Goal: Check status

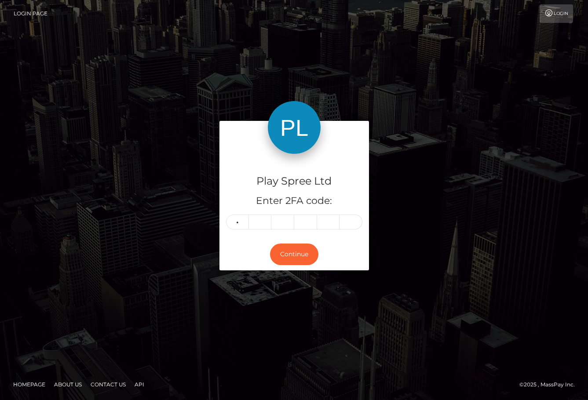
type input "6"
type input "8"
type input "4"
type input "3"
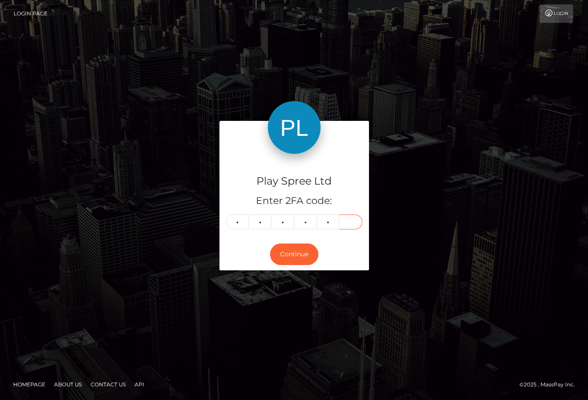
type input "4"
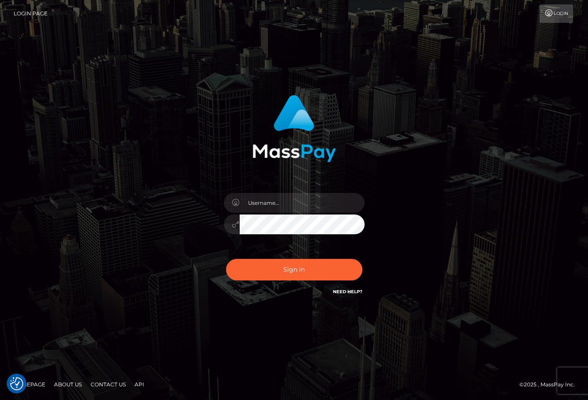
drag, startPoint x: 487, startPoint y: 365, endPoint x: 492, endPoint y: 358, distance: 8.7
click at [488, 365] on div "Sign in" at bounding box center [294, 200] width 588 height 356
click at [269, 204] on input "text" at bounding box center [302, 203] width 125 height 20
type input "ChristianC.xcite"
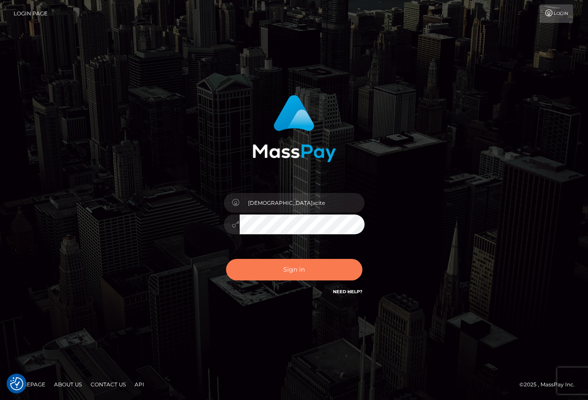
click at [317, 274] on button "Sign in" at bounding box center [294, 270] width 136 height 22
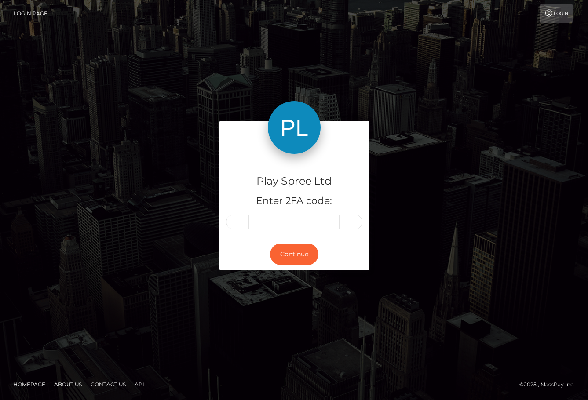
click at [236, 220] on input "text" at bounding box center [237, 222] width 23 height 15
type input "0"
type input "6"
type input "8"
type input "2"
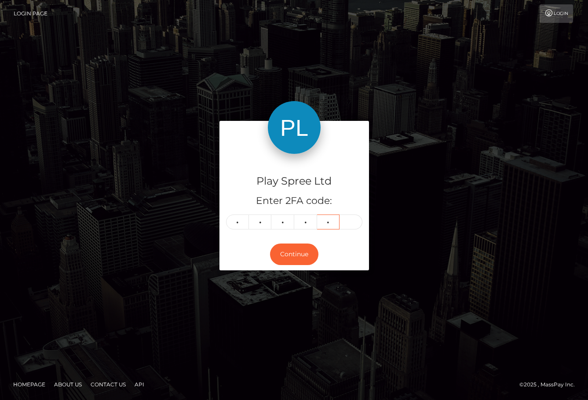
type input "7"
type input "6"
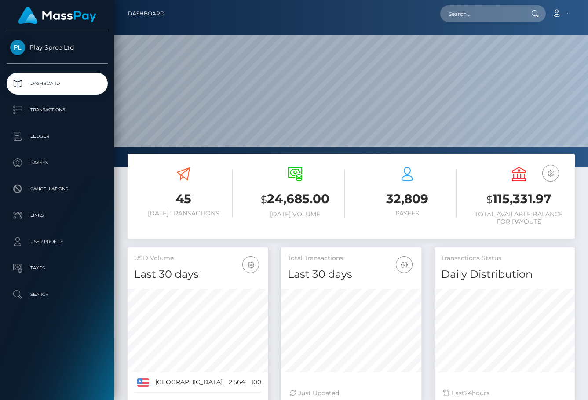
scroll to position [156, 140]
click at [514, 197] on h3 "$ 115,331.97" at bounding box center [519, 199] width 98 height 18
copy h3 "115,331.97"
